Goal: Navigation & Orientation: Find specific page/section

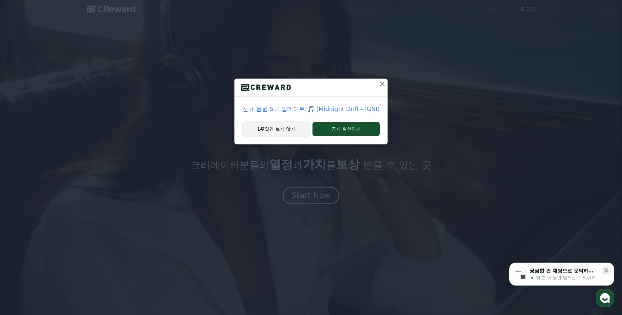
click at [286, 129] on button "1주일간 보지 않기" at bounding box center [276, 129] width 68 height 15
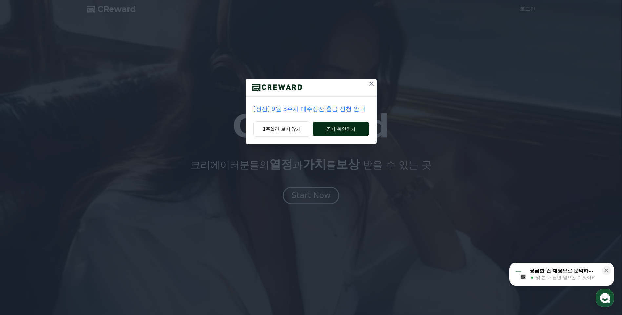
click at [340, 129] on button "공지 확인하기" at bounding box center [341, 129] width 56 height 14
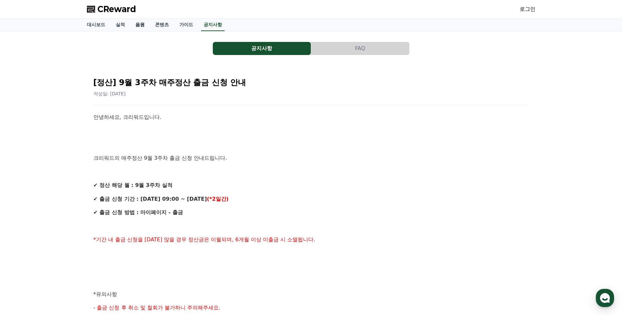
click at [142, 26] on link "음원" at bounding box center [140, 25] width 20 height 12
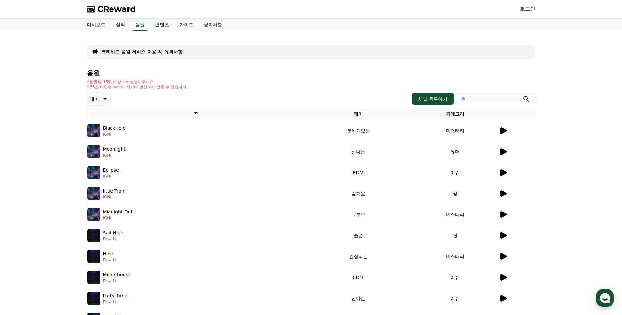
click at [157, 27] on link "콘텐츠" at bounding box center [162, 25] width 24 height 12
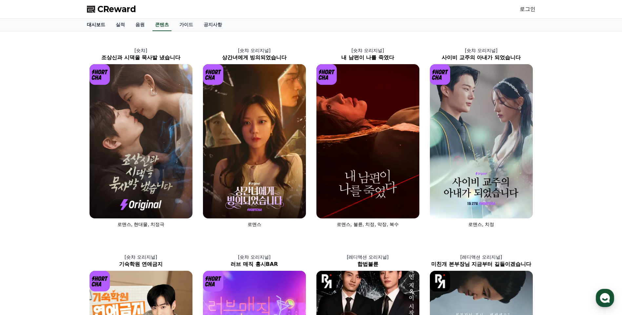
click at [89, 26] on link "대시보드" at bounding box center [96, 25] width 29 height 12
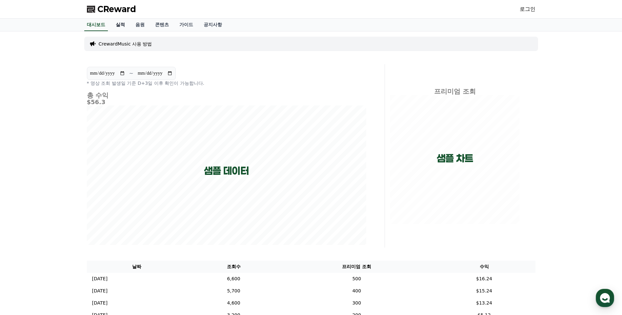
click at [127, 27] on link "실적" at bounding box center [120, 25] width 20 height 12
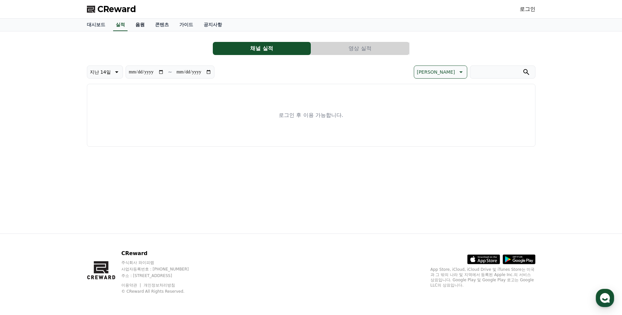
click at [140, 26] on link "음원" at bounding box center [140, 25] width 20 height 12
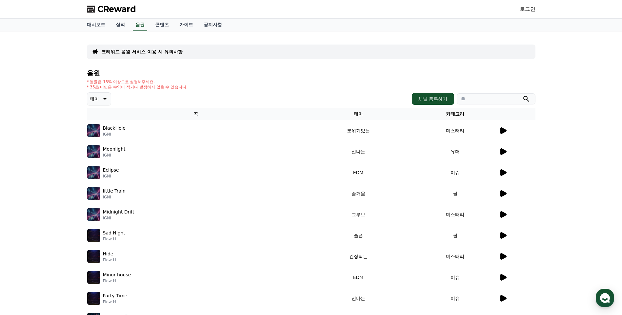
click at [114, 10] on span "CReward" at bounding box center [116, 9] width 39 height 10
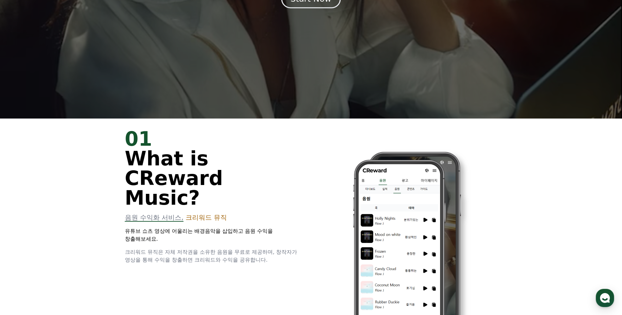
scroll to position [393, 0]
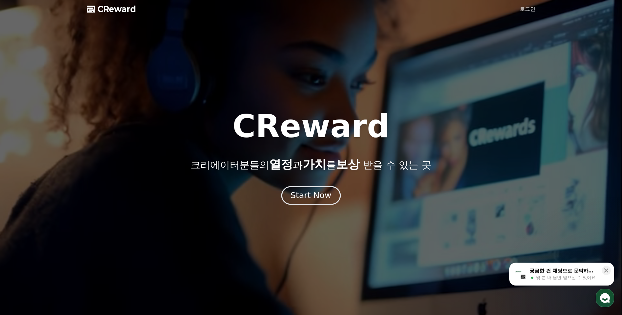
click at [308, 195] on div "Start Now" at bounding box center [310, 195] width 41 height 11
